Goal: Task Accomplishment & Management: Use online tool/utility

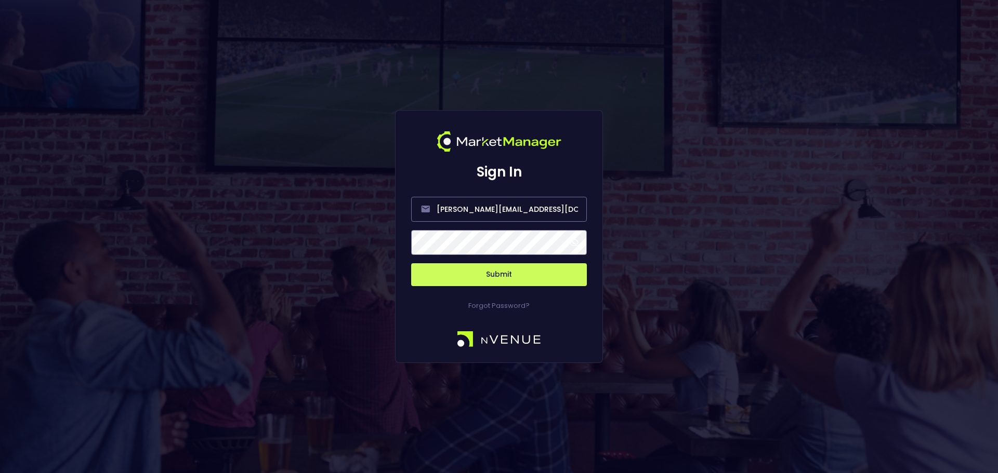
click at [522, 279] on button "Submit" at bounding box center [499, 274] width 176 height 23
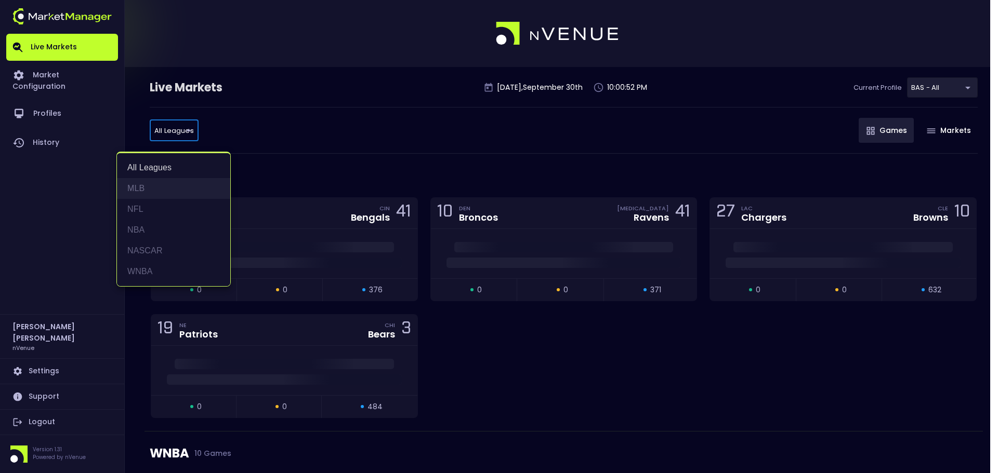
click at [169, 190] on li "MLB" at bounding box center [173, 188] width 113 height 21
type input "MLB"
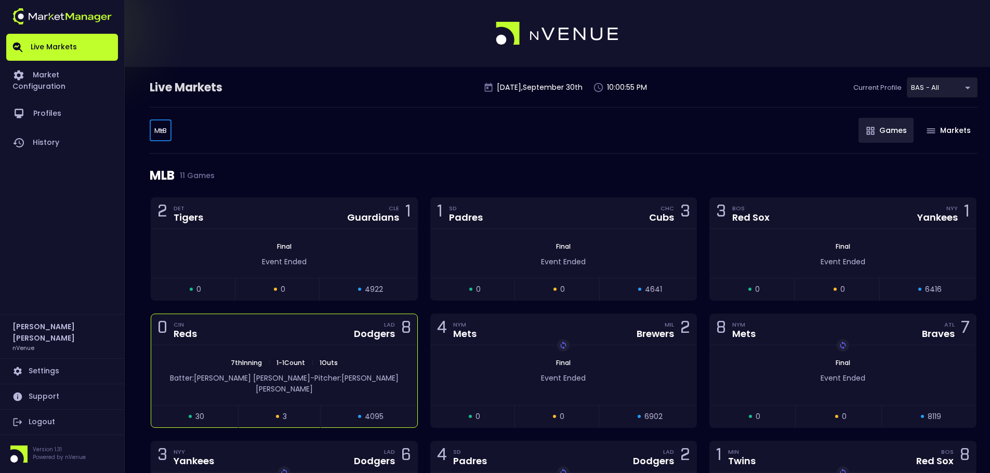
click at [312, 330] on div "0 CIN Reds LAD Dodgers 8" at bounding box center [284, 329] width 266 height 31
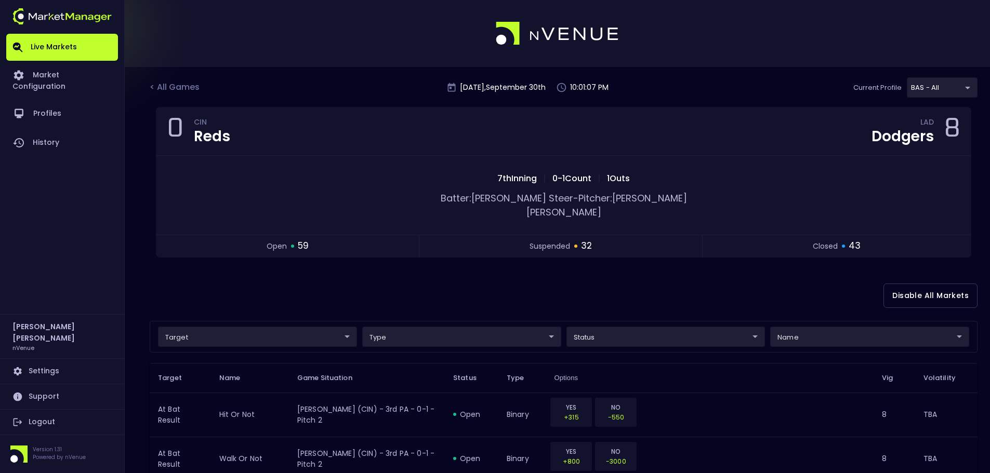
click at [863, 287] on div "Disable All Markets" at bounding box center [564, 296] width 828 height 50
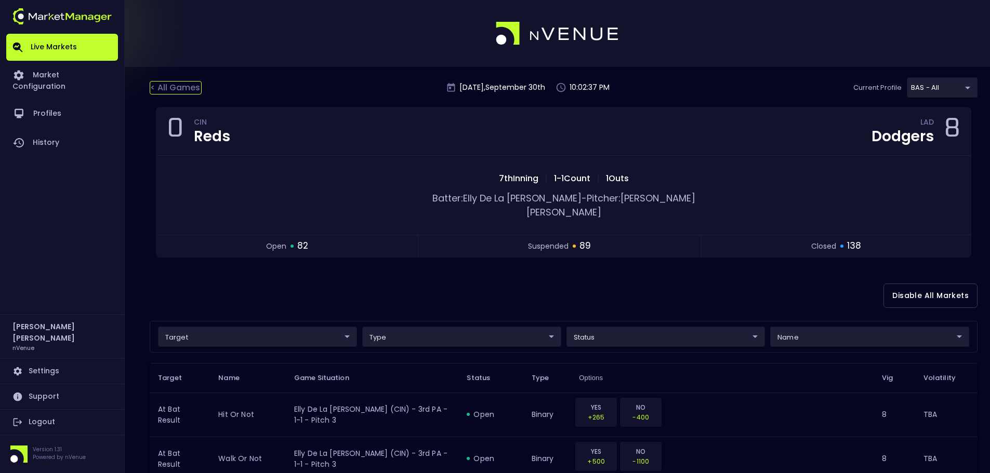
click at [190, 86] on div "< All Games" at bounding box center [176, 88] width 52 height 14
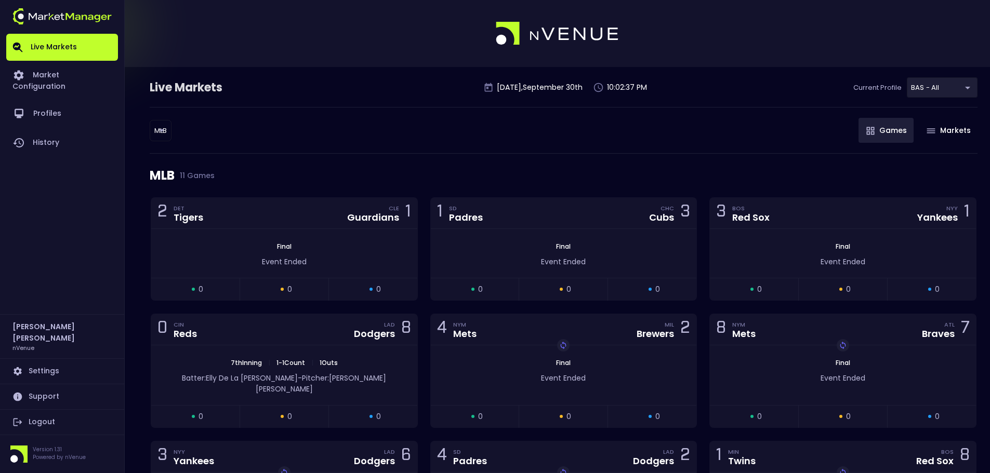
click at [176, 85] on div "Live Markets" at bounding box center [213, 88] width 127 height 17
click at [166, 130] on body "Live Markets Market Configuration Profiles History [PERSON_NAME] nVenue Setting…" at bounding box center [495, 362] width 990 height 724
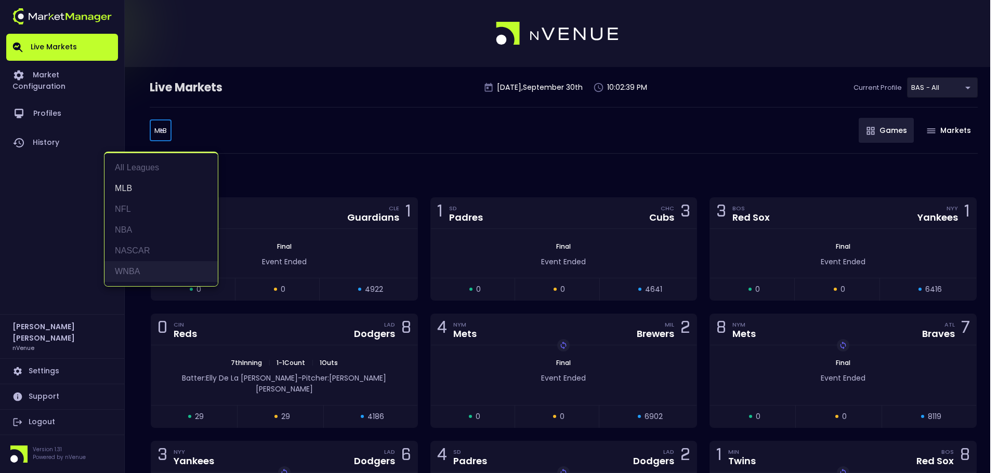
click at [166, 262] on li "WNBA" at bounding box center [160, 271] width 113 height 21
type input "WNBA"
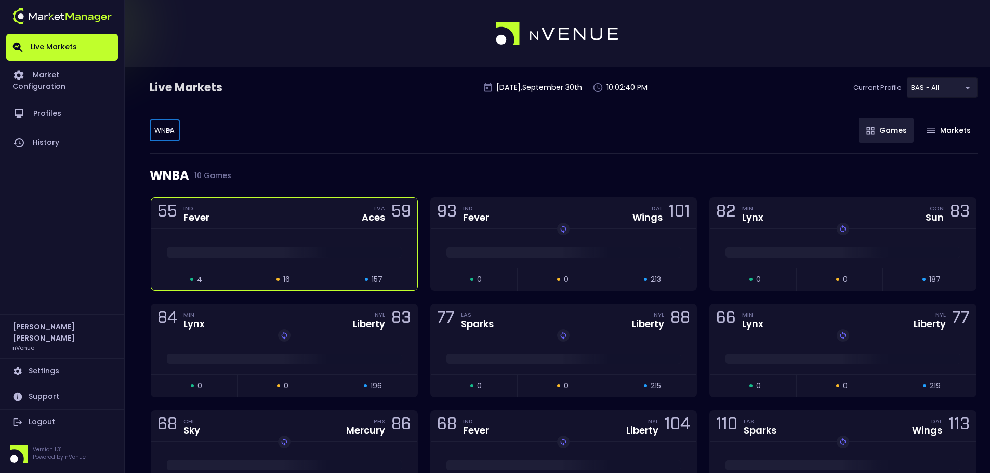
click at [284, 237] on div at bounding box center [284, 248] width 266 height 39
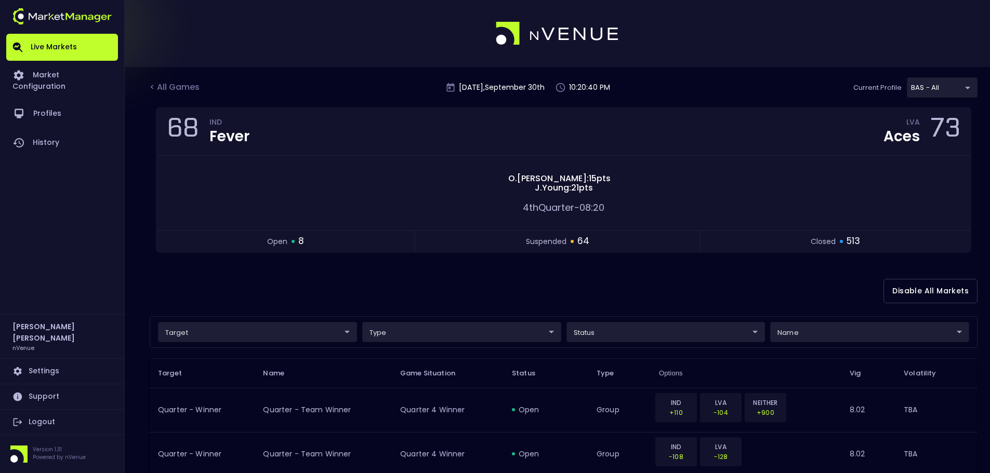
click at [907, 35] on div at bounding box center [495, 33] width 990 height 67
